Goal: Check status: Check status

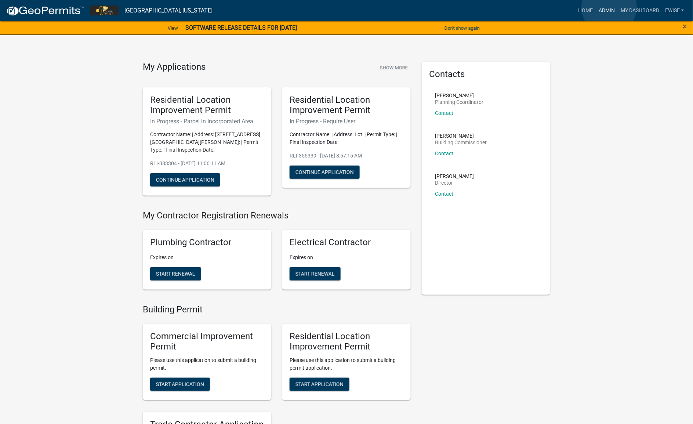
click at [609, 7] on link "Admin" at bounding box center [607, 11] width 22 height 14
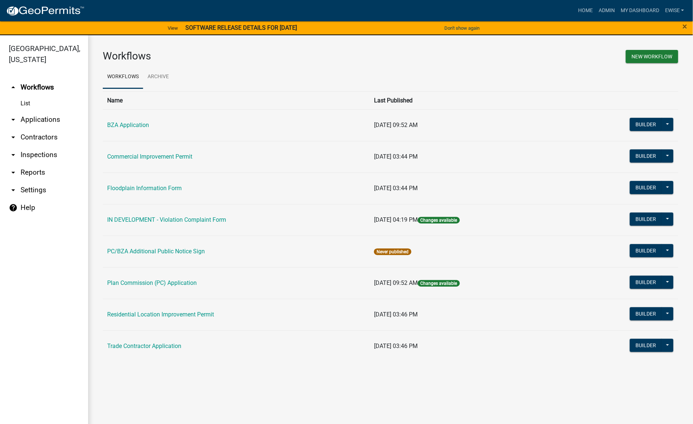
click at [175, 309] on td "Residential Location Improvement Permit" at bounding box center [236, 315] width 267 height 32
click at [171, 316] on link "Residential Location Improvement Permit" at bounding box center [160, 314] width 107 height 7
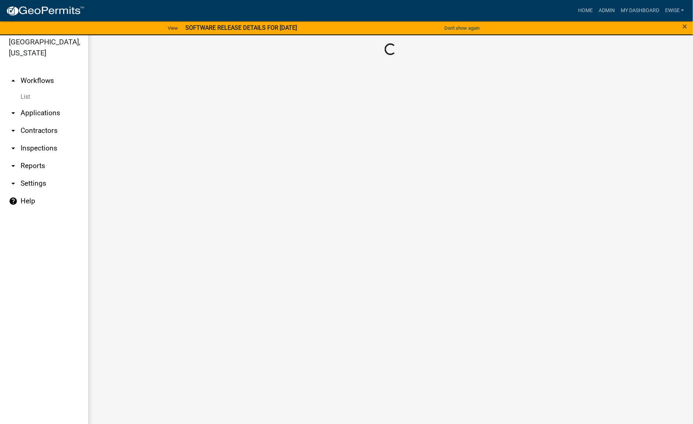
scroll to position [8, 0]
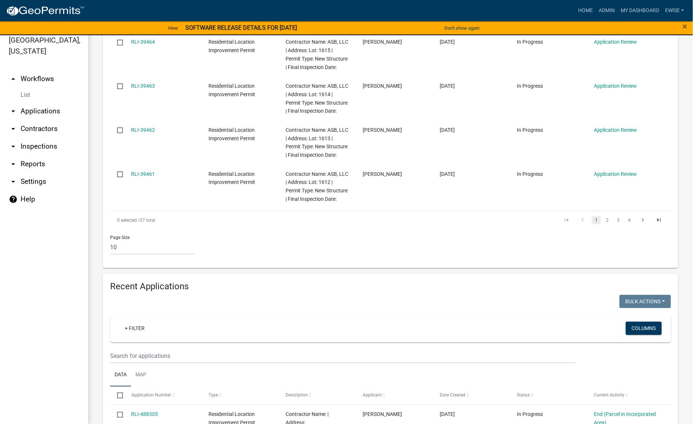
scroll to position [602, 0]
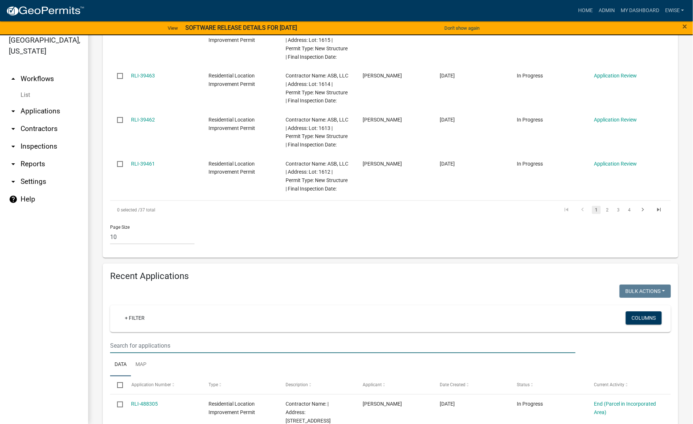
click at [198, 338] on input "text" at bounding box center [342, 345] width 465 height 15
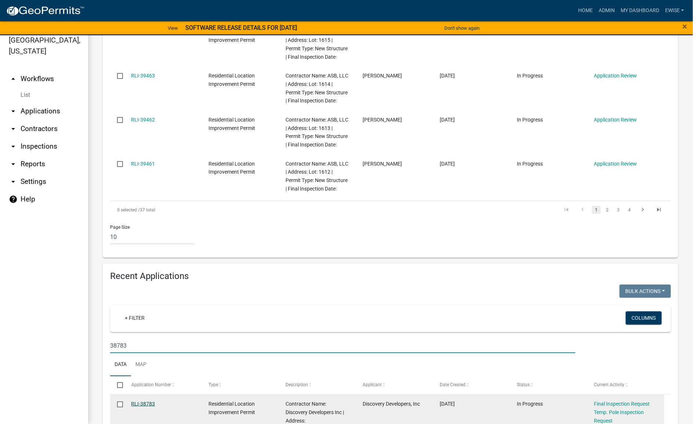
type input "38783"
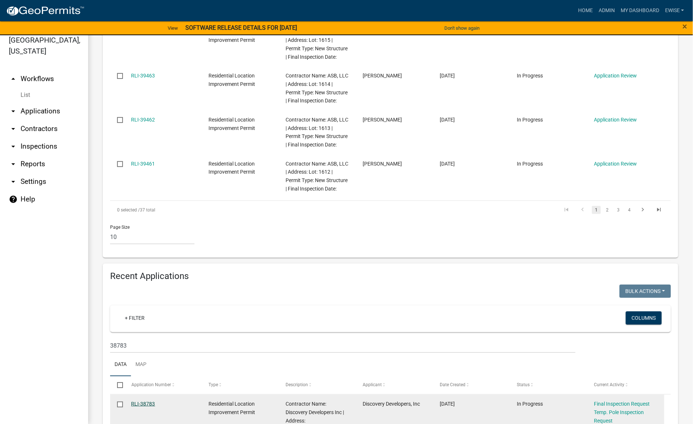
click at [149, 401] on link "RLI-38783" at bounding box center [143, 404] width 24 height 6
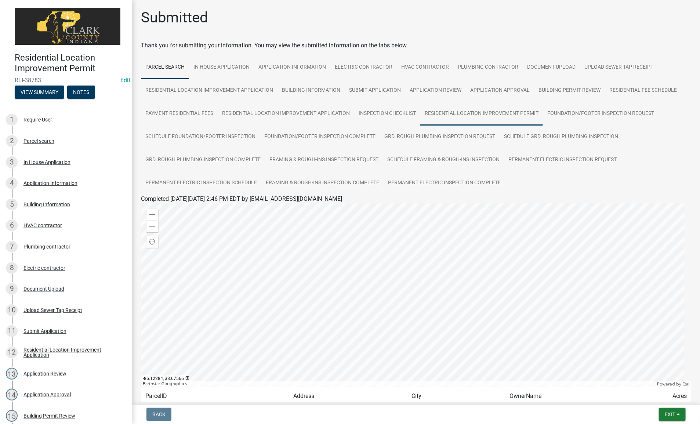
click at [469, 109] on link "Residential Location Improvement Permit" at bounding box center [481, 113] width 123 height 23
click at [243, 208] on link "Residential Location Improvement Permit" at bounding box center [194, 207] width 107 height 7
